Goal: Task Accomplishment & Management: Complete application form

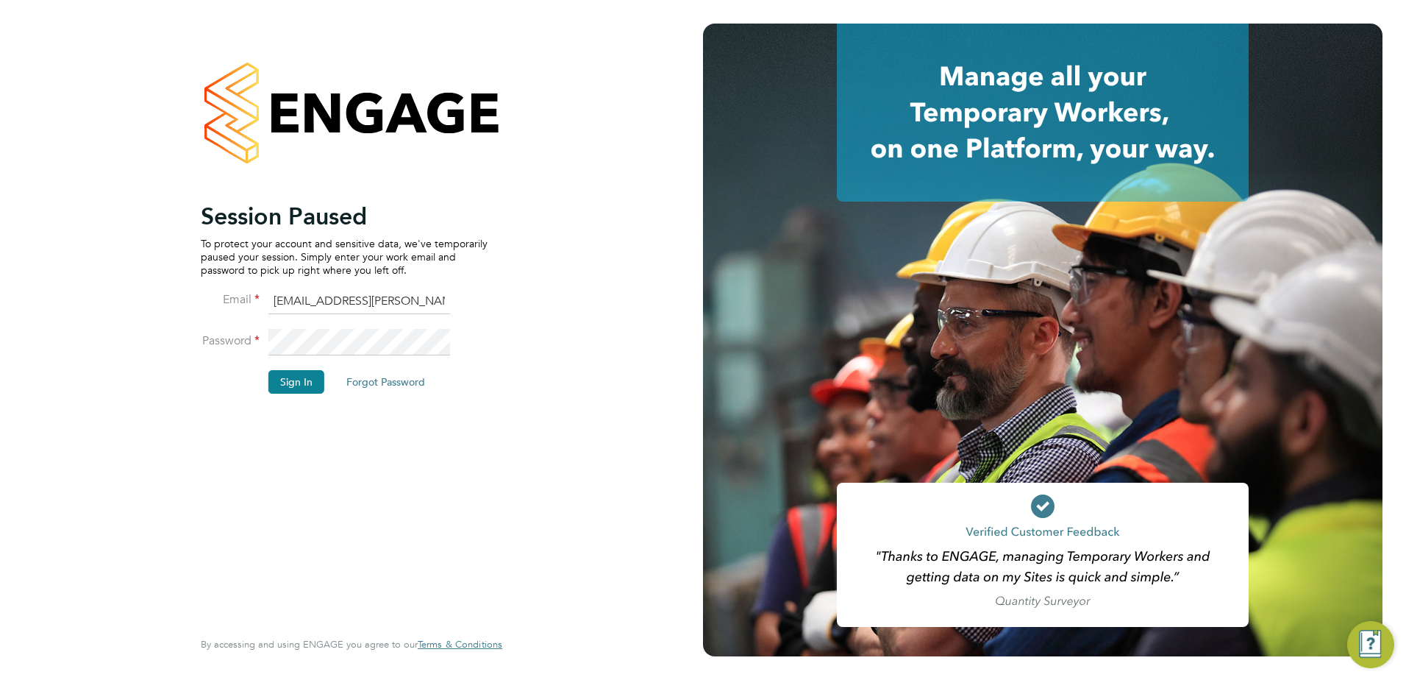
click at [149, 576] on div "Session Paused To protect your account and sensitive data, we've temporarily pa…" at bounding box center [351, 340] width 703 height 680
click at [307, 385] on button "Sign In" at bounding box center [296, 382] width 56 height 24
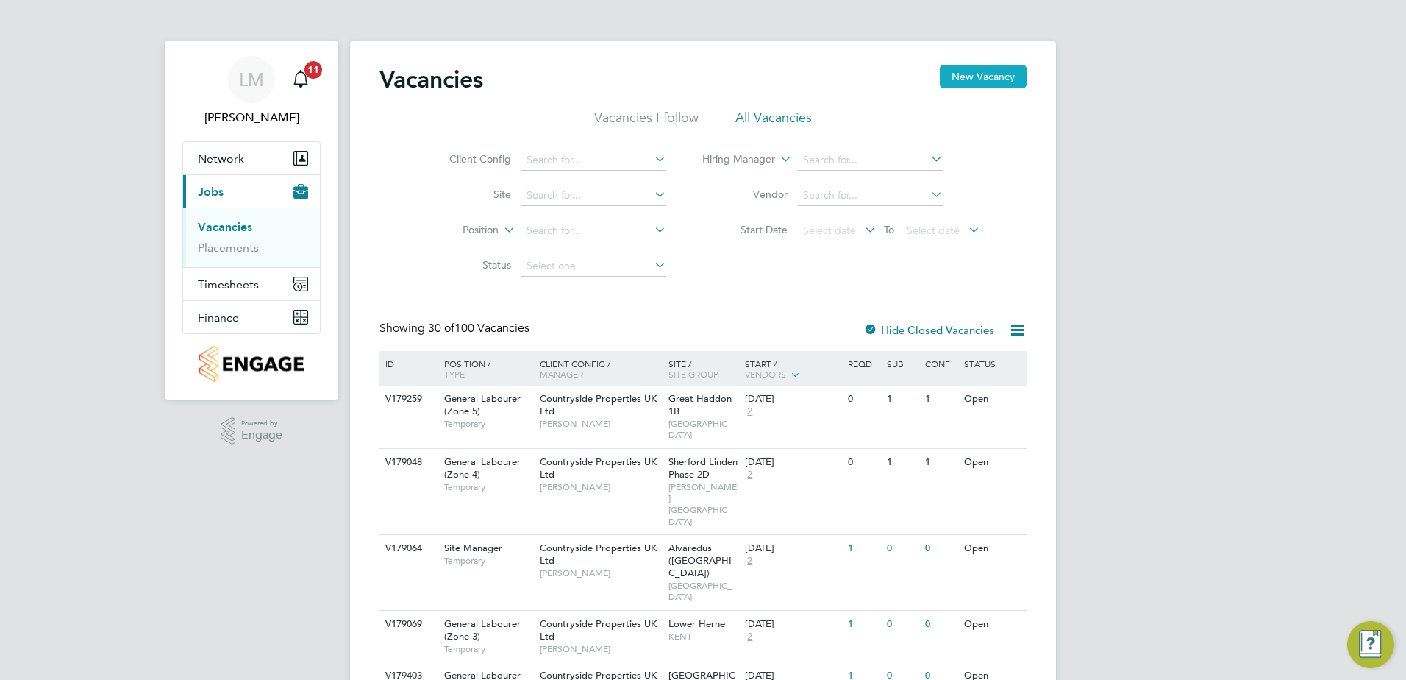
click at [996, 80] on button "New Vacancy" at bounding box center [983, 77] width 87 height 24
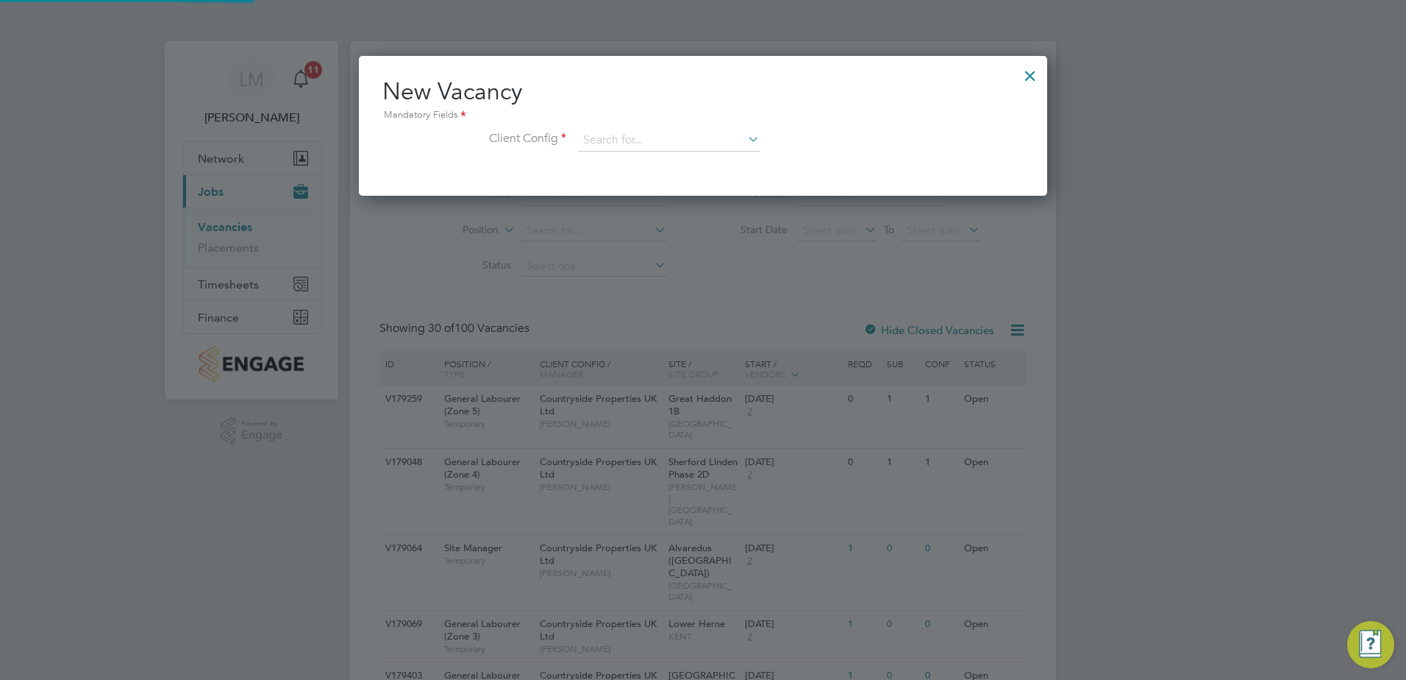
scroll to position [140, 689]
click at [669, 137] on input at bounding box center [669, 140] width 182 height 22
type input "l"
type input "b"
type input "e"
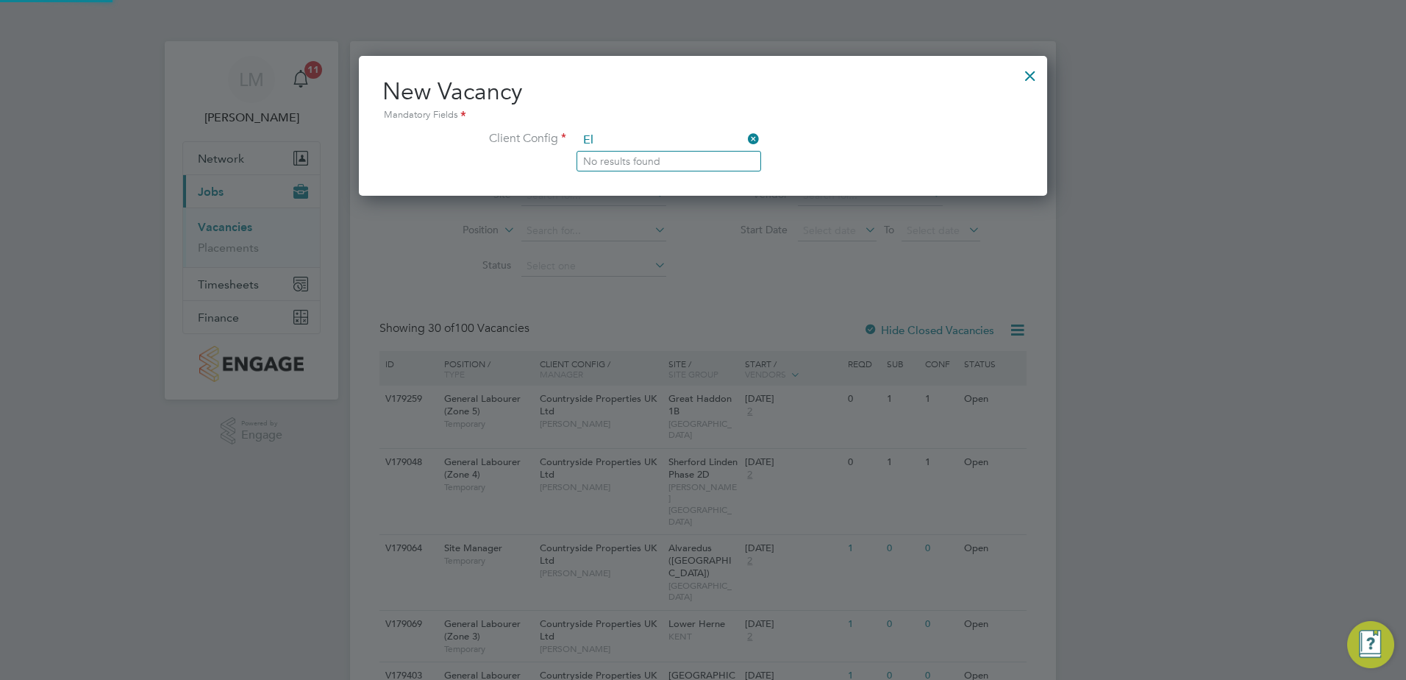
type input "E"
type input "e"
click at [742, 136] on input "w" at bounding box center [669, 140] width 182 height 22
type input "w"
click at [745, 138] on icon at bounding box center [745, 139] width 0 height 21
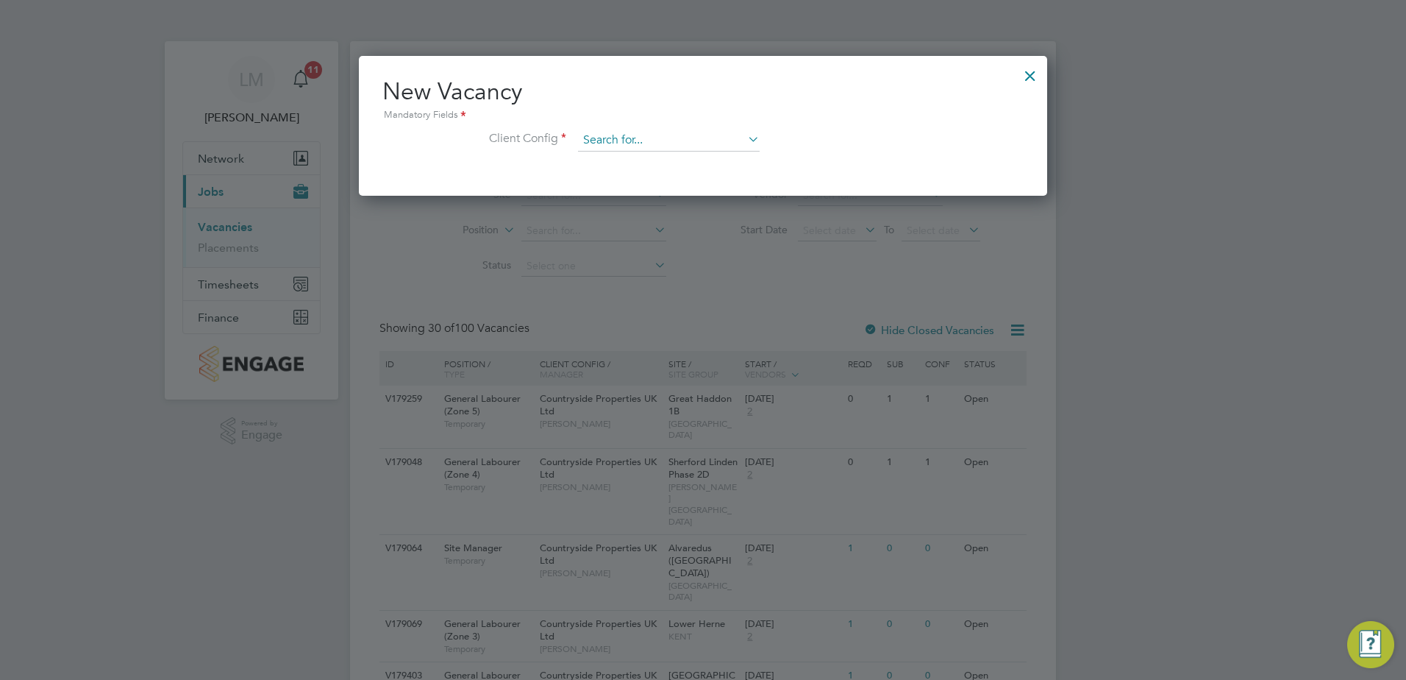
click at [641, 137] on input at bounding box center [669, 140] width 182 height 22
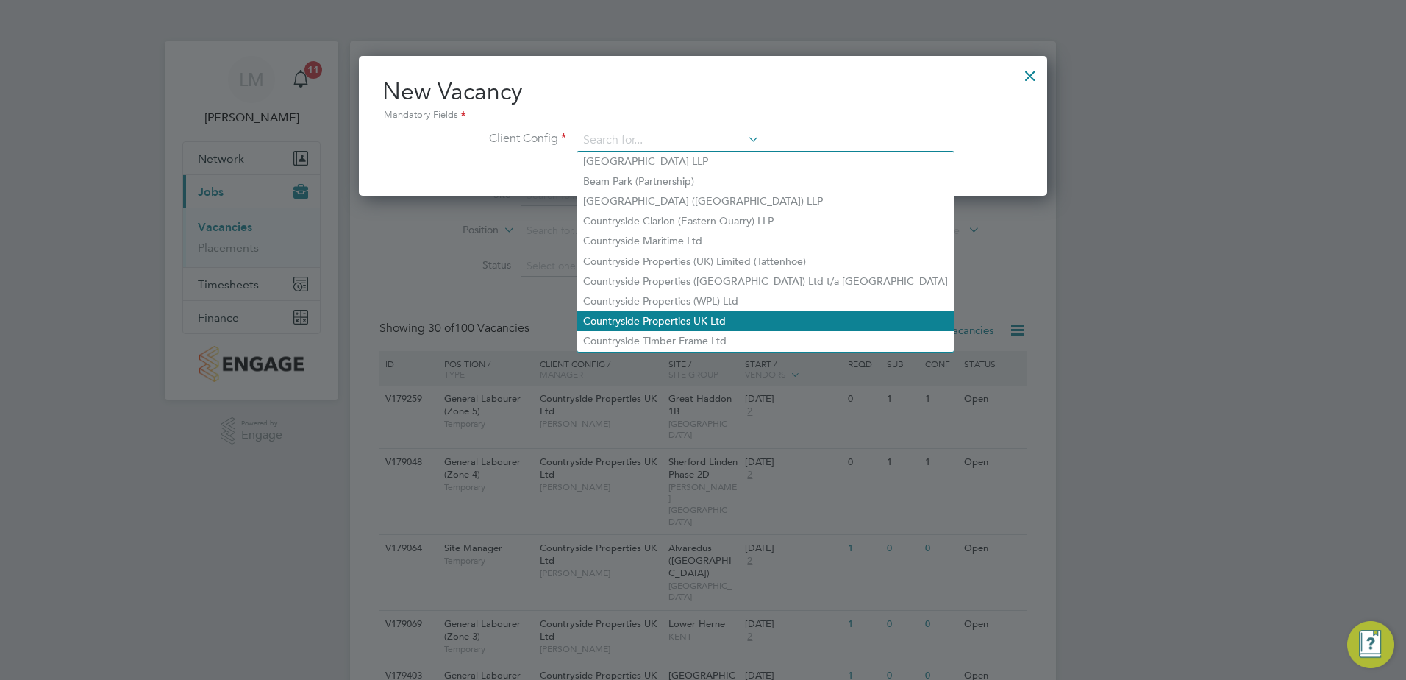
click at [727, 315] on li "Countryside Properties UK Ltd" at bounding box center [765, 321] width 377 height 20
type input "Countryside Properties UK Ltd"
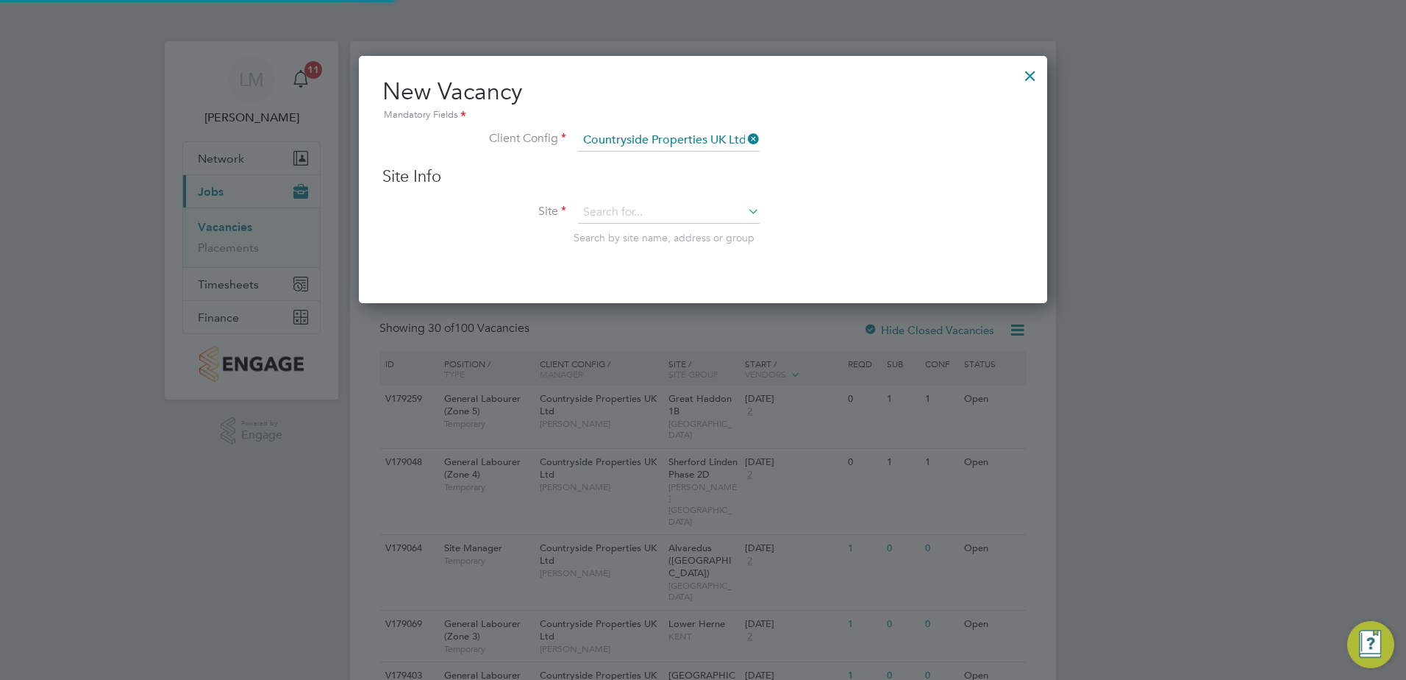
scroll to position [249, 689]
click at [607, 202] on input at bounding box center [669, 213] width 182 height 22
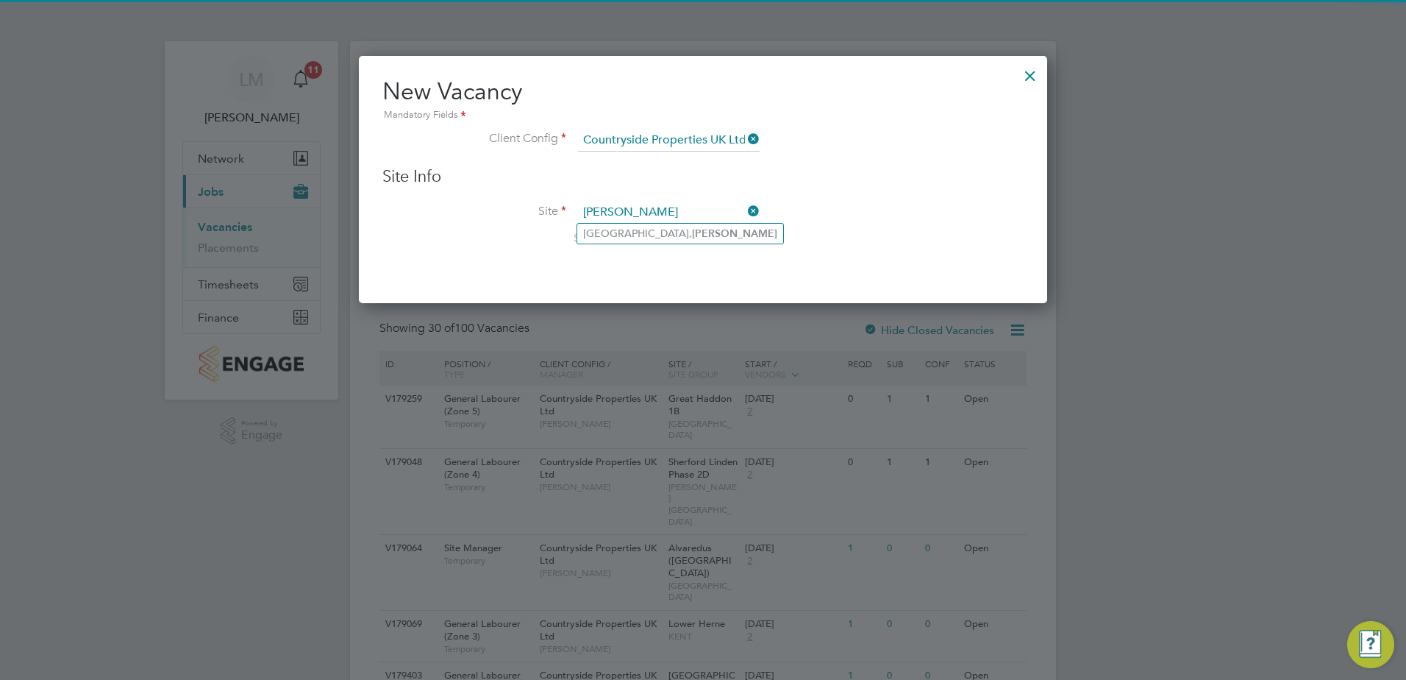
type input "burwell"
click at [640, 244] on div "Search by site name, address or group" at bounding box center [799, 237] width 450 height 13
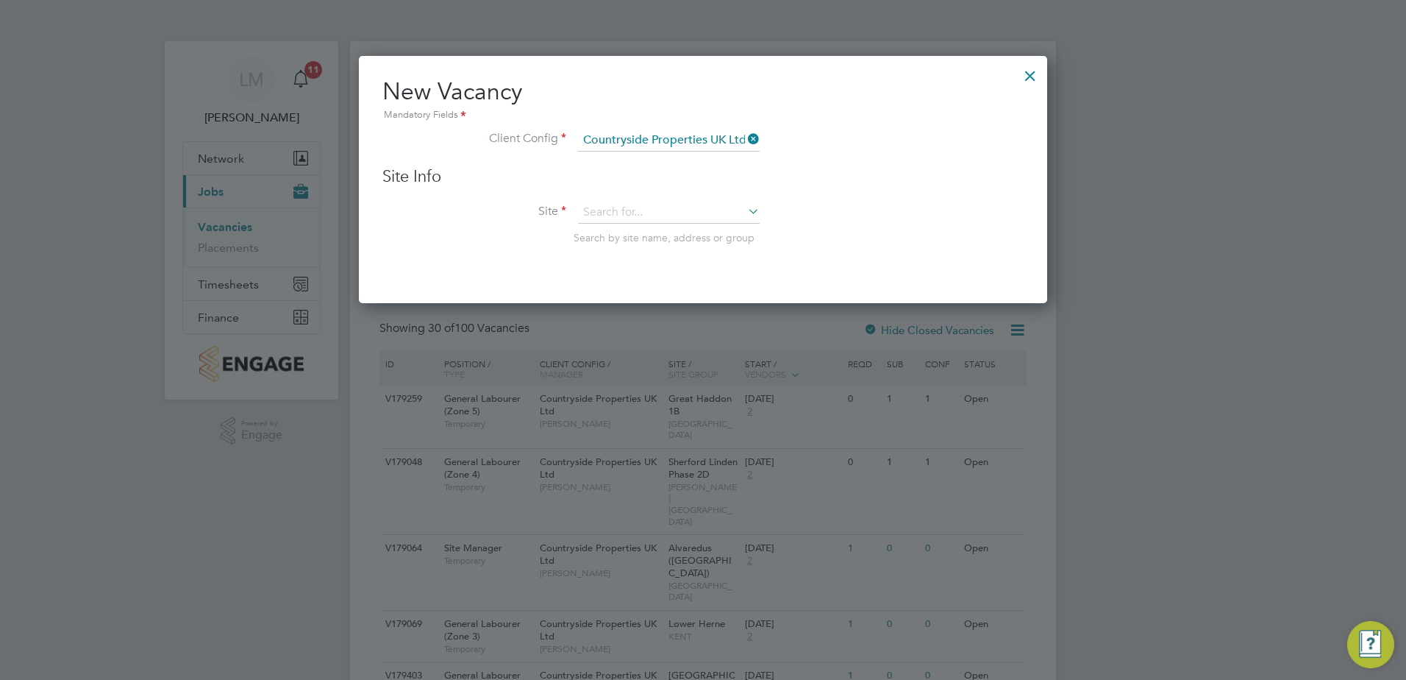
click at [647, 238] on span "Search by site name, address or group" at bounding box center [664, 237] width 181 height 13
click at [651, 218] on input at bounding box center [669, 213] width 182 height 22
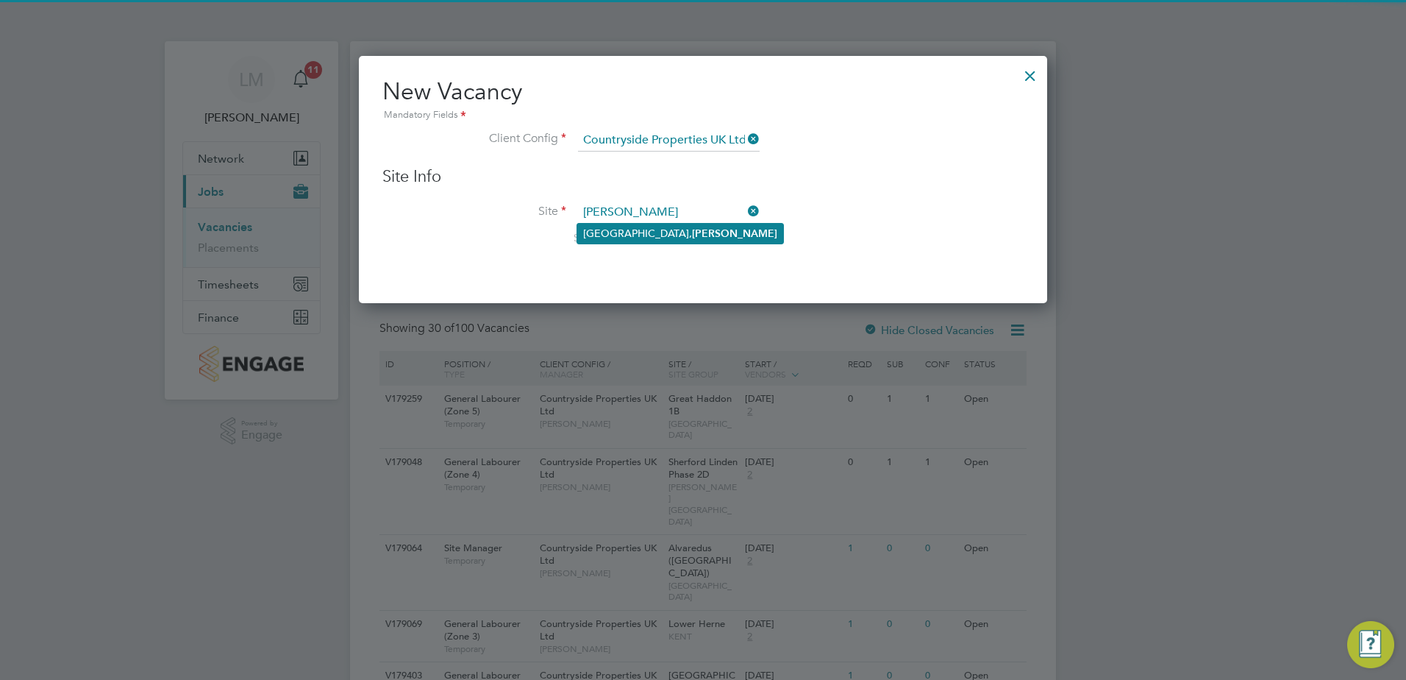
click at [649, 236] on li "Milestone Park, Burwell" at bounding box center [680, 234] width 206 height 20
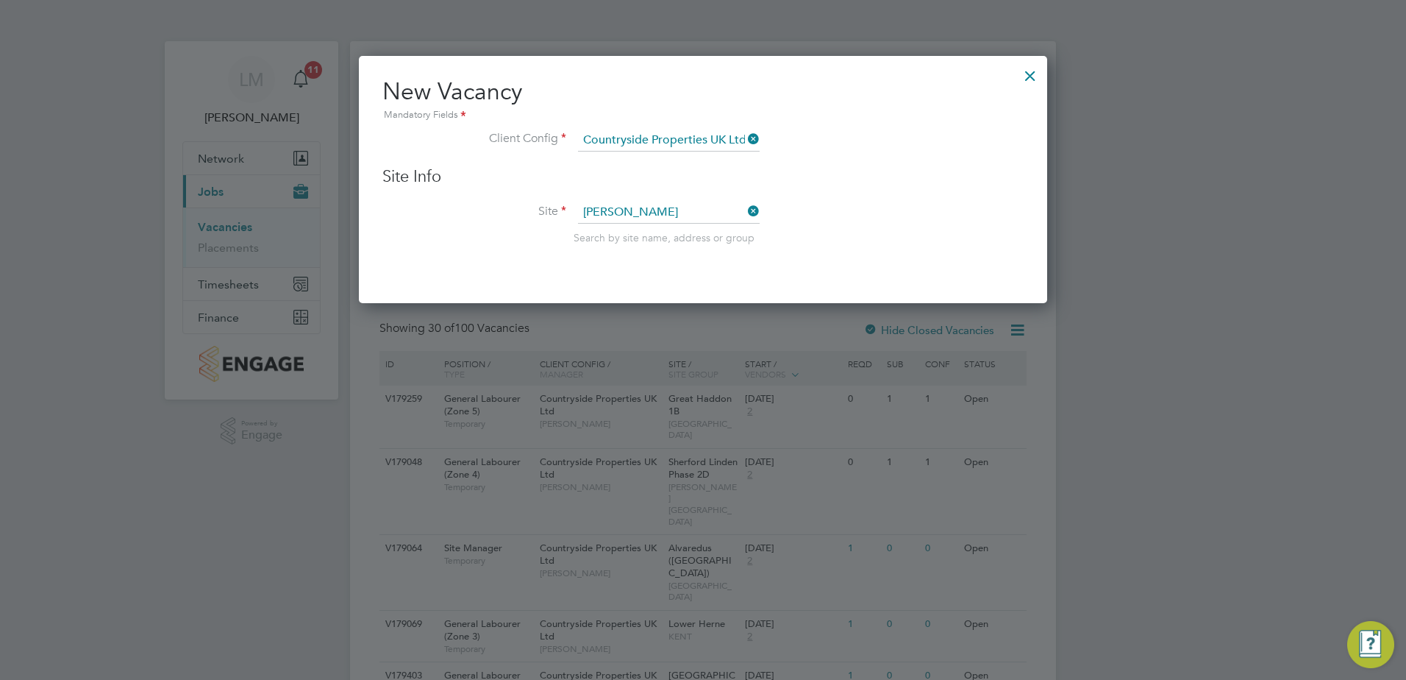
type input "Milestone Park, Burwell"
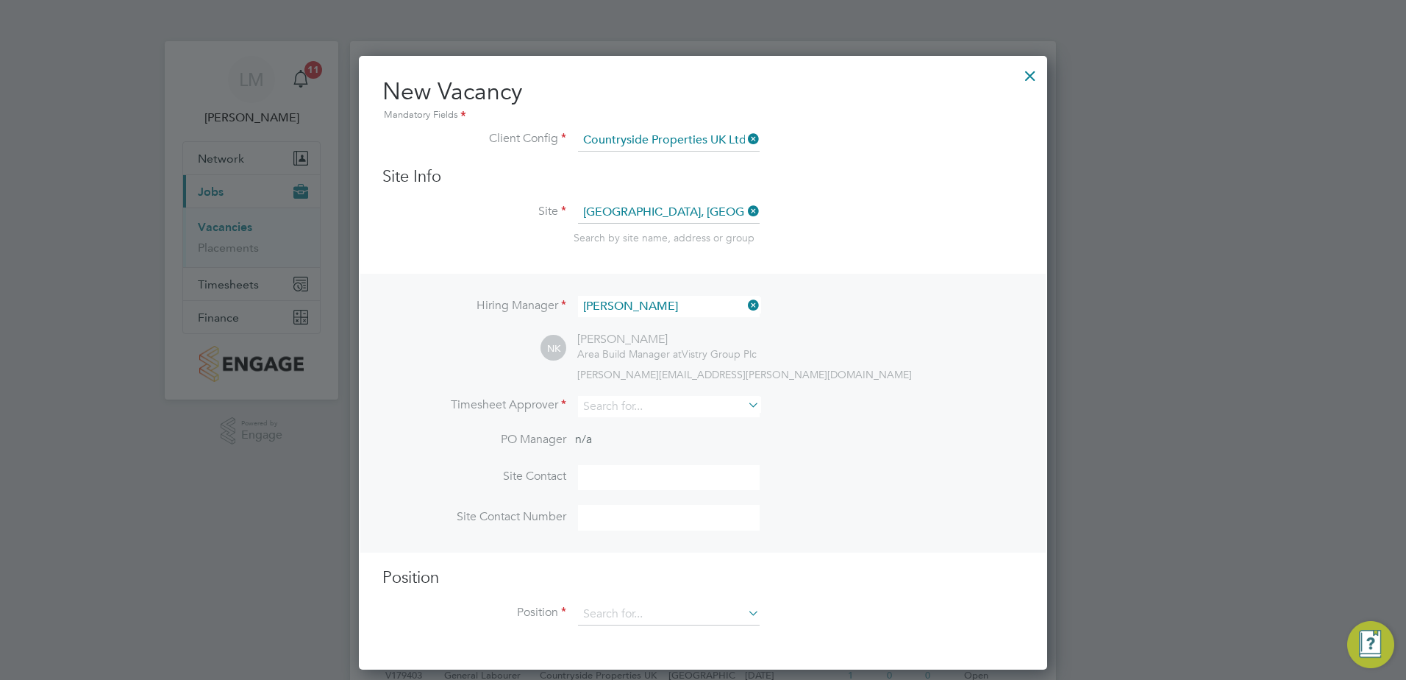
scroll to position [615, 689]
click at [655, 419] on li "Timesheet Approver" at bounding box center [703, 414] width 641 height 36
click at [646, 478] on input at bounding box center [669, 478] width 182 height 26
click at [489, 374] on div "Hiring Manager Neil Kendrick NK Neil Kendrick Area Build Manager at Vistry Grou…" at bounding box center [703, 413] width 686 height 279
click at [745, 308] on icon at bounding box center [745, 305] width 0 height 21
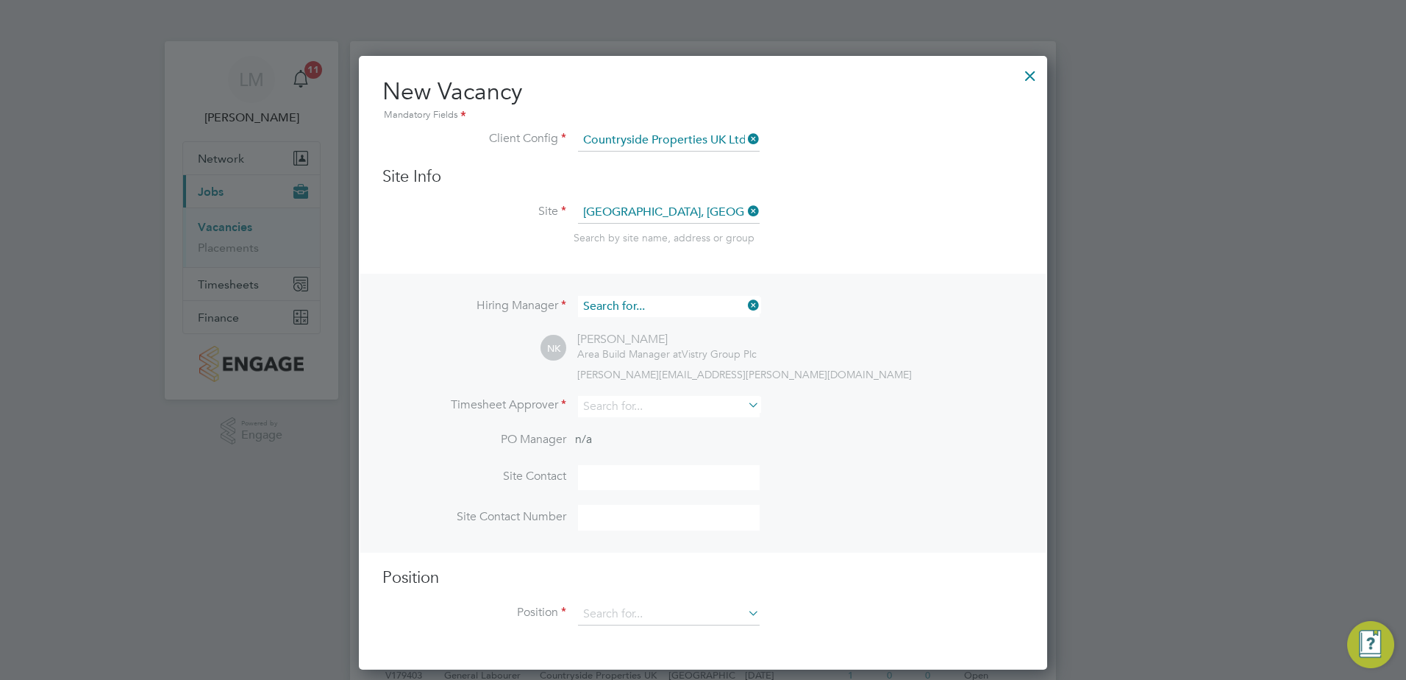
scroll to position [551, 689]
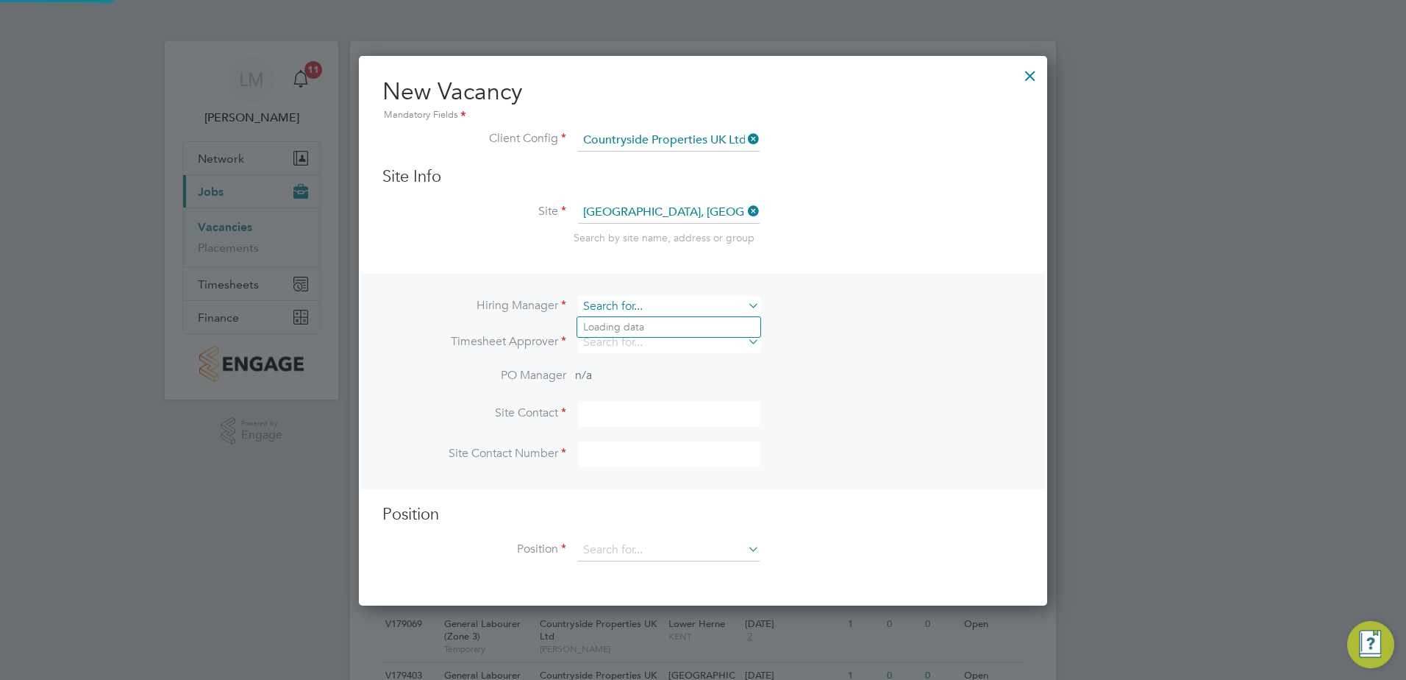
click at [681, 311] on input at bounding box center [669, 306] width 182 height 21
click at [657, 325] on li "Michael Parker" at bounding box center [669, 327] width 185 height 20
type input "Michael Parker"
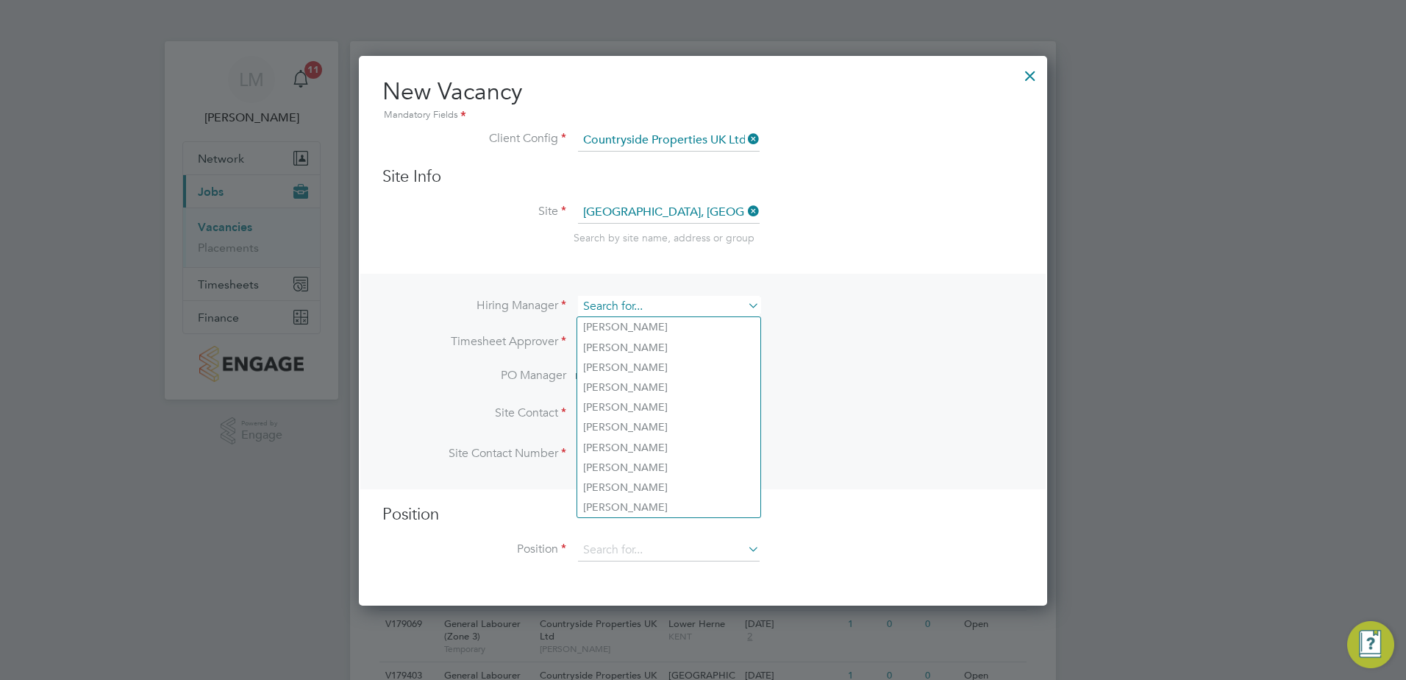
drag, startPoint x: 664, startPoint y: 307, endPoint x: 605, endPoint y: 307, distance: 58.9
click at [605, 307] on input at bounding box center [669, 306] width 182 height 21
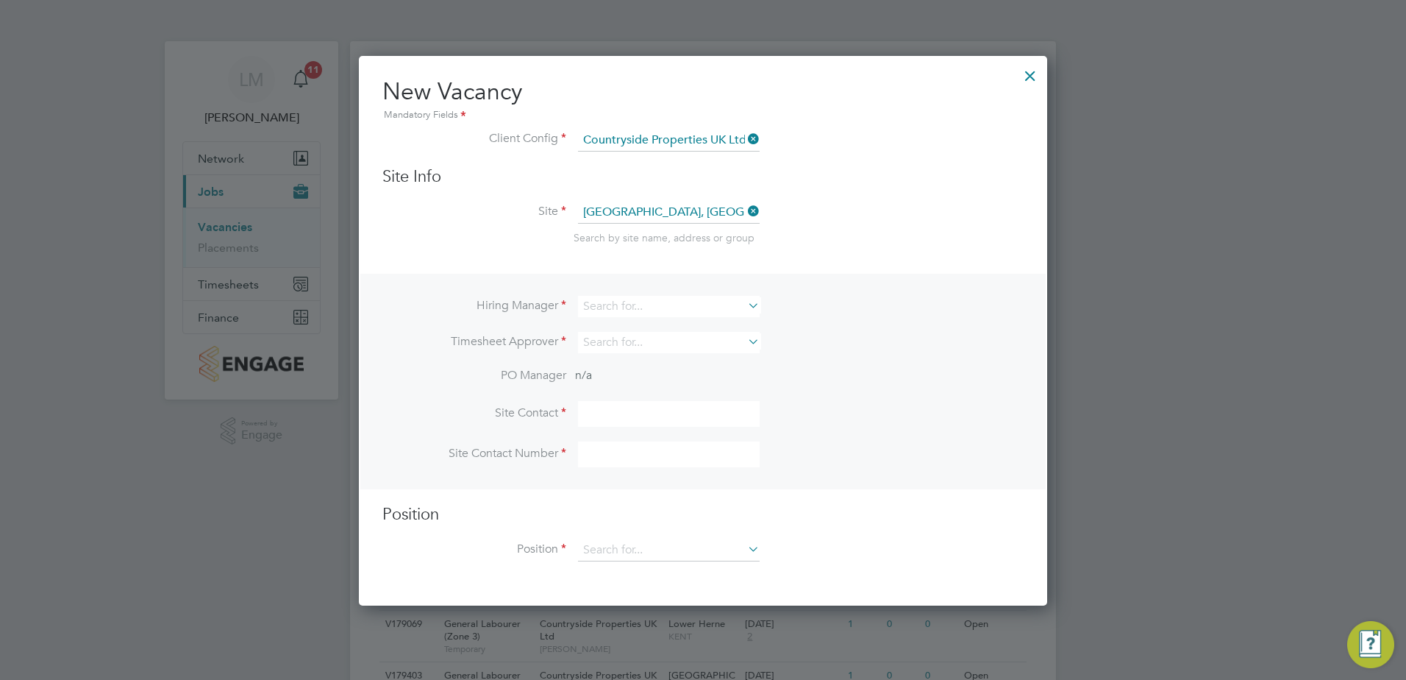
click at [827, 291] on div "Hiring Manager Timesheet Approver PO Manager n/a Site Contact Site Contact Numb…" at bounding box center [703, 381] width 686 height 215
click at [1028, 74] on div at bounding box center [1030, 72] width 26 height 26
